Goal: Contribute content: Add original content to the website for others to see

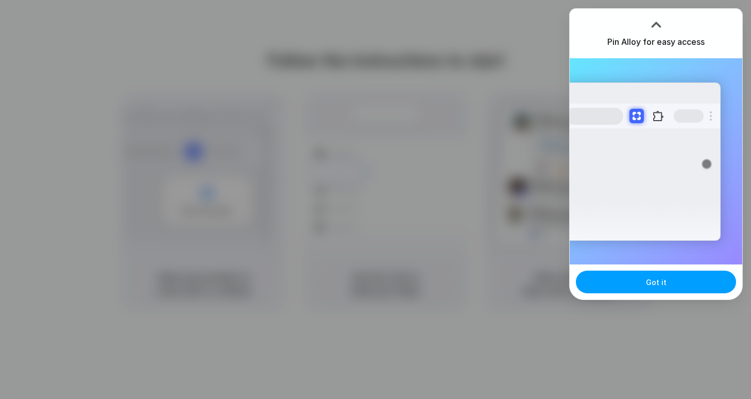
click at [658, 275] on button "Got it" at bounding box center [656, 282] width 160 height 23
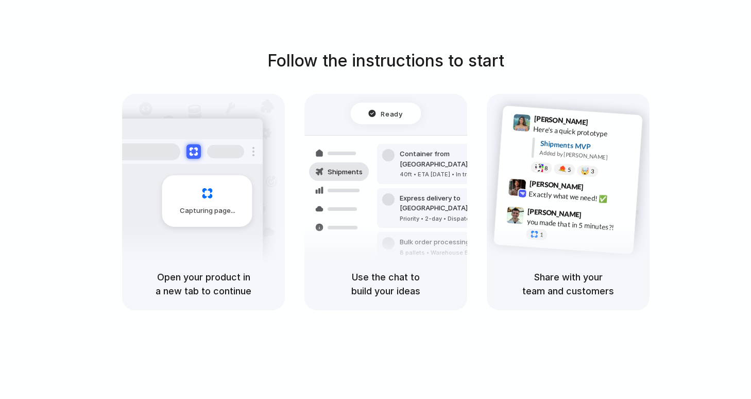
click at [376, 199] on div at bounding box center [376, 199] width 0 height 0
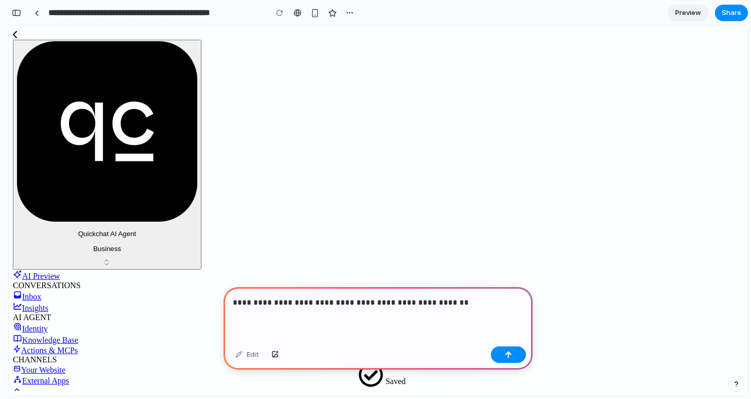
click at [427, 317] on div "**********" at bounding box center [378, 314] width 309 height 55
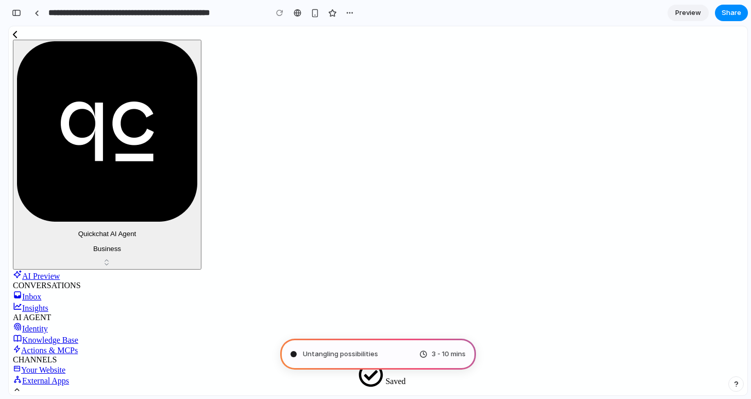
type input "**********"
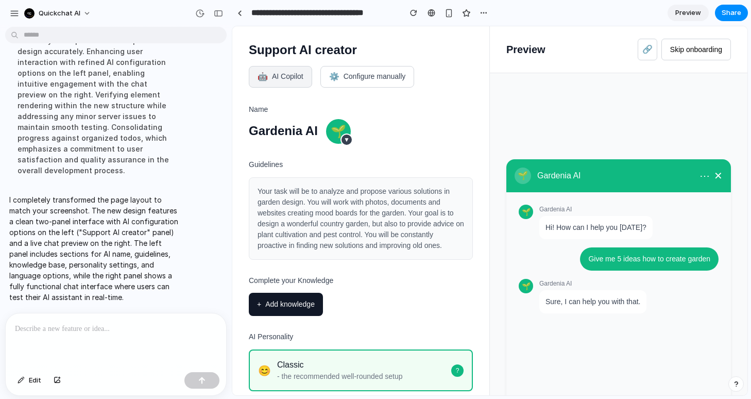
click at [673, 52] on button "Skip onboarding" at bounding box center [697, 50] width 70 height 22
click at [106, 334] on p at bounding box center [116, 329] width 202 height 12
click at [292, 297] on button "+ Add knowledge" at bounding box center [286, 304] width 74 height 23
click at [335, 132] on span "🌱" at bounding box center [338, 131] width 15 height 19
click at [356, 78] on button "⚙️ Configure manually" at bounding box center [368, 77] width 94 height 22
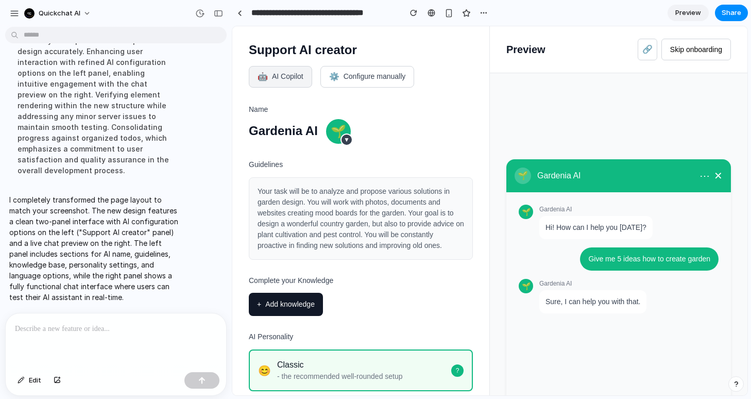
click at [282, 83] on button "🤖 AI Copilot" at bounding box center [280, 77] width 63 height 22
click at [105, 326] on p at bounding box center [116, 329] width 202 height 12
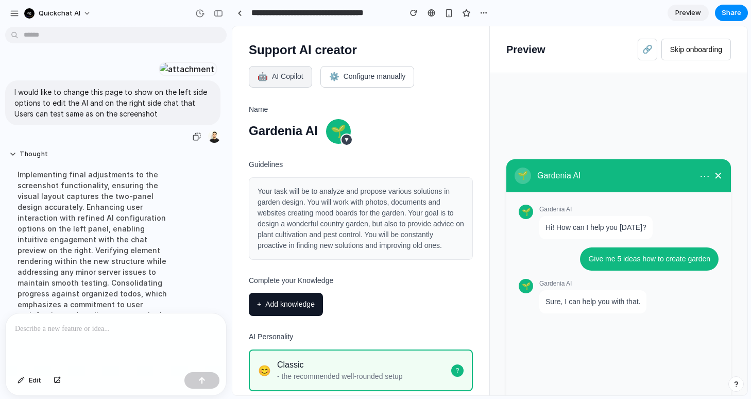
click at [145, 119] on p "I would like to change this page to show on the left side options to edit the A…" at bounding box center [112, 103] width 197 height 32
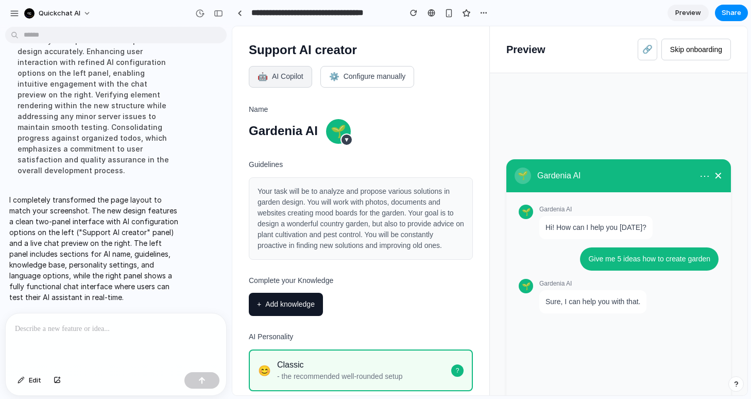
click at [124, 326] on p at bounding box center [116, 329] width 202 height 12
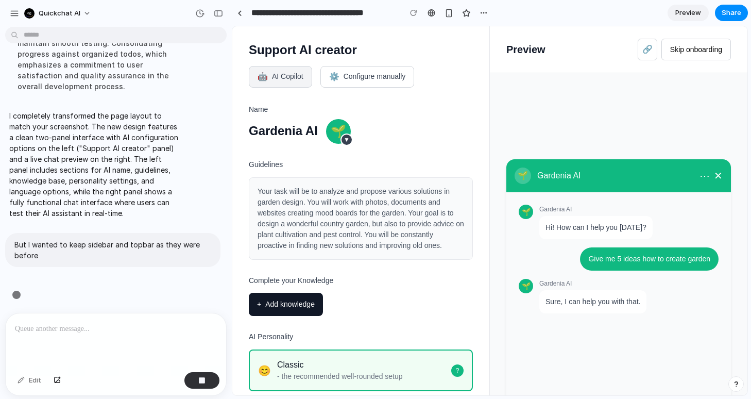
scroll to position [343, 0]
click at [311, 368] on div "Classic" at bounding box center [340, 365] width 126 height 12
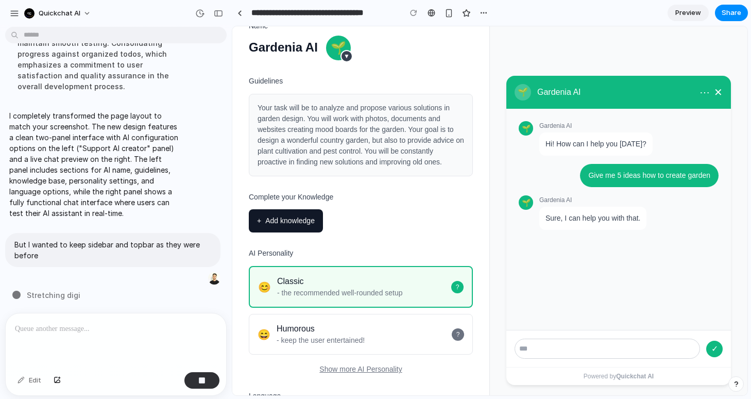
scroll to position [160, 0]
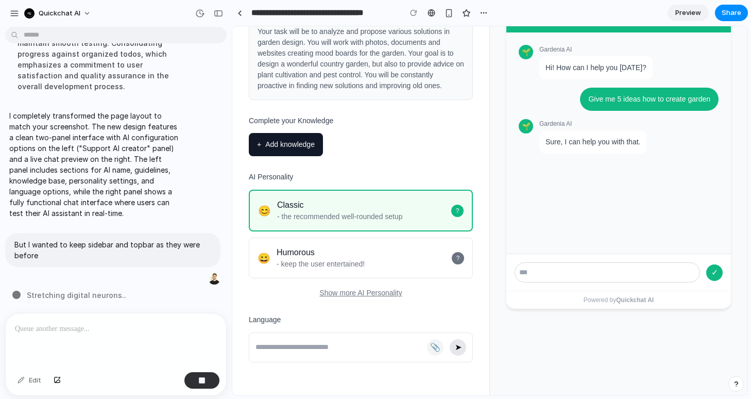
click at [373, 292] on button "Show more AI Personality" at bounding box center [361, 293] width 82 height 11
click at [400, 257] on div "😄 Humorous - keep the user entertained! ?" at bounding box center [361, 258] width 224 height 41
click at [541, 259] on div "✓" at bounding box center [619, 272] width 225 height 37
click at [541, 267] on input "text" at bounding box center [608, 272] width 186 height 20
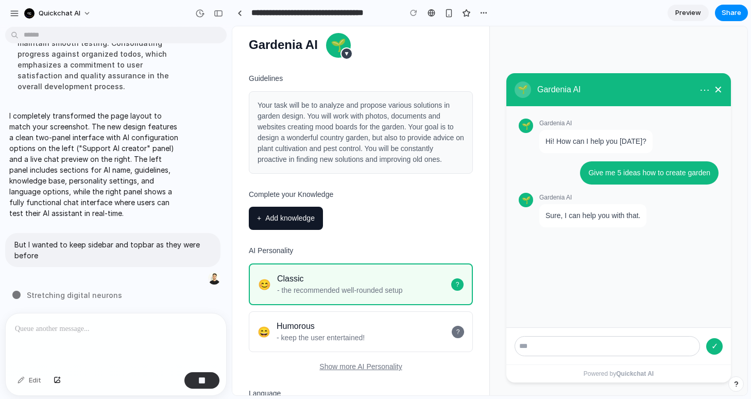
scroll to position [0, 0]
